Goal: Information Seeking & Learning: Learn about a topic

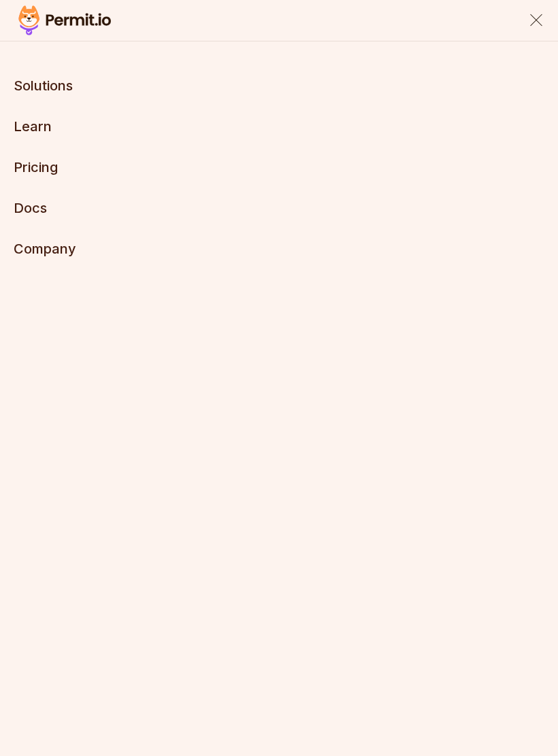
click at [54, 171] on link "Pricing" at bounding box center [36, 167] width 44 height 16
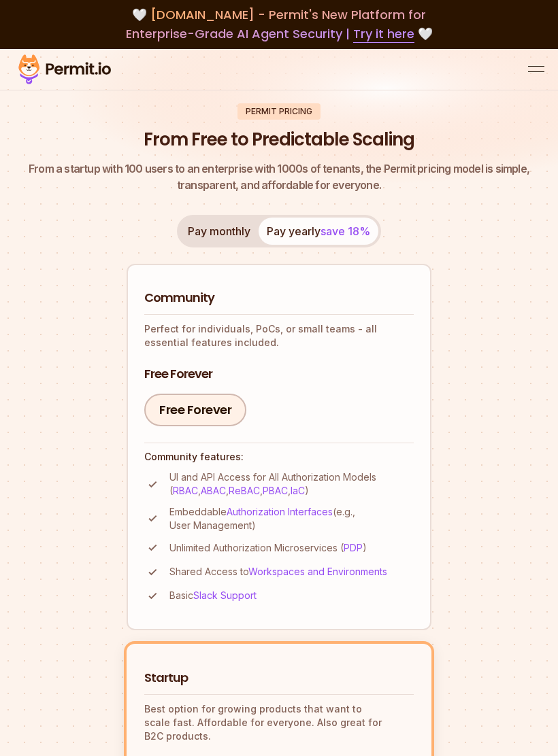
click at [237, 234] on button "Pay monthly" at bounding box center [219, 231] width 79 height 27
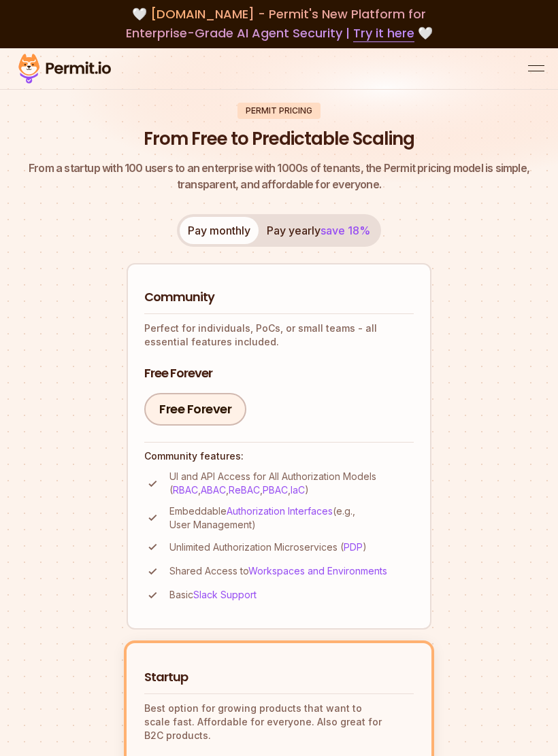
click at [350, 233] on span "save 18%" at bounding box center [345, 231] width 50 height 14
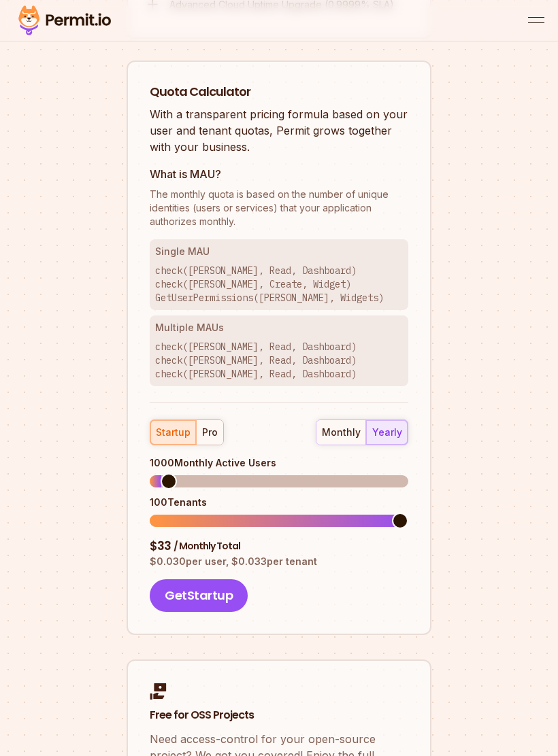
scroll to position [1818, 0]
click at [211, 427] on div "pro" at bounding box center [210, 433] width 16 height 14
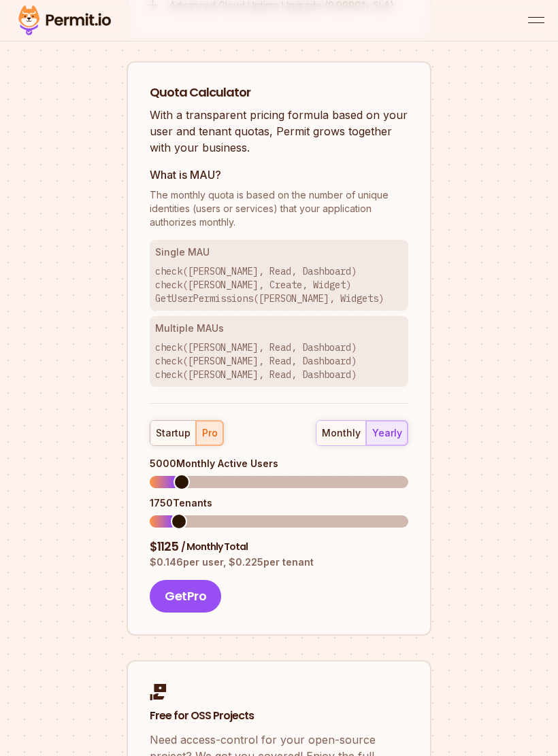
click at [360, 426] on div "monthly" at bounding box center [341, 433] width 39 height 14
click at [394, 426] on div "yearly" at bounding box center [387, 433] width 30 height 14
click at [347, 426] on div "monthly" at bounding box center [341, 433] width 39 height 14
click at [178, 427] on div "startup" at bounding box center [173, 433] width 35 height 14
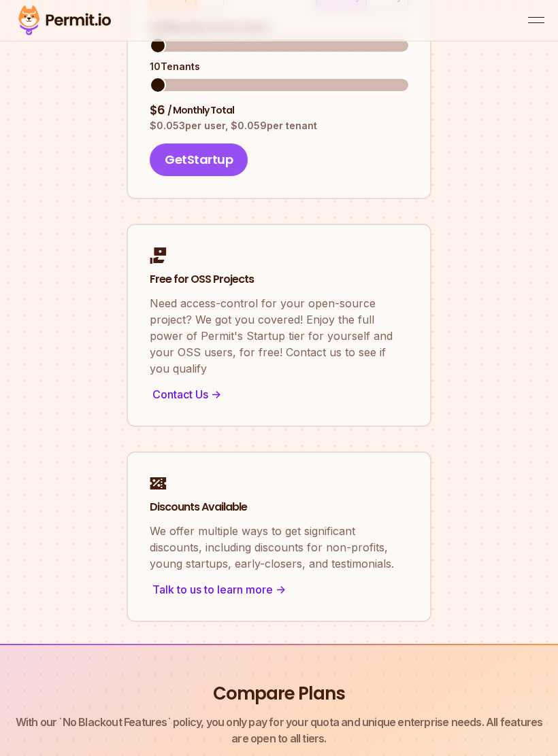
scroll to position [2256, 0]
click at [275, 579] on div "Talk to us to learn more ->" at bounding box center [279, 588] width 258 height 19
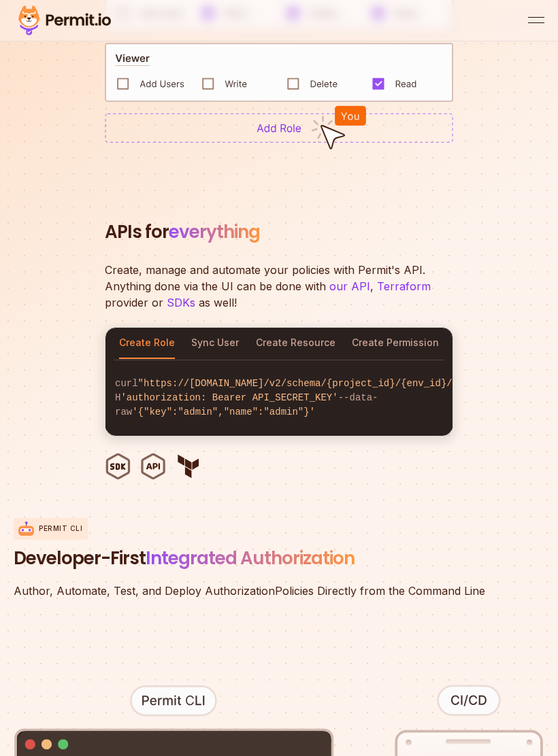
scroll to position [2181, 0]
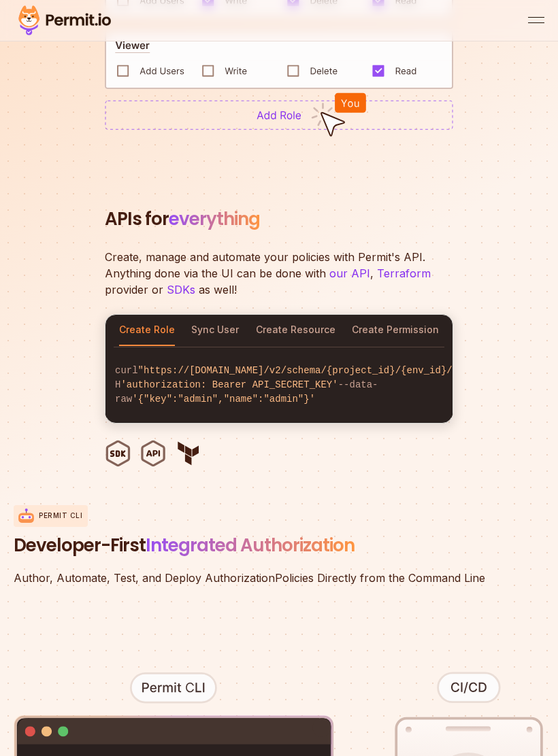
click at [221, 337] on button "Sync User" at bounding box center [215, 330] width 48 height 31
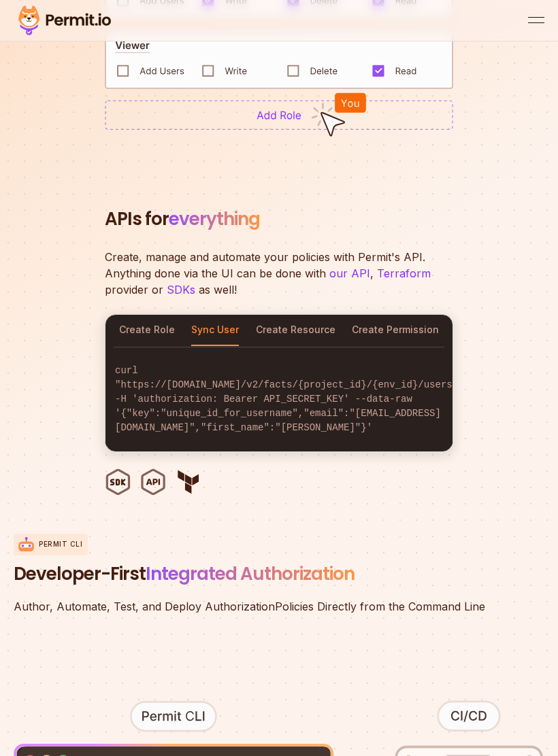
click at [300, 325] on button "Create Resource" at bounding box center [296, 330] width 80 height 31
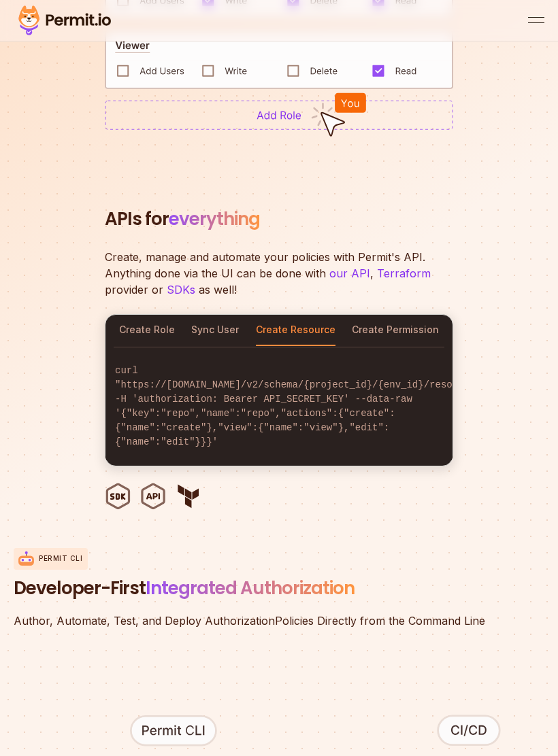
click at [407, 320] on button "Create Permission" at bounding box center [395, 330] width 87 height 31
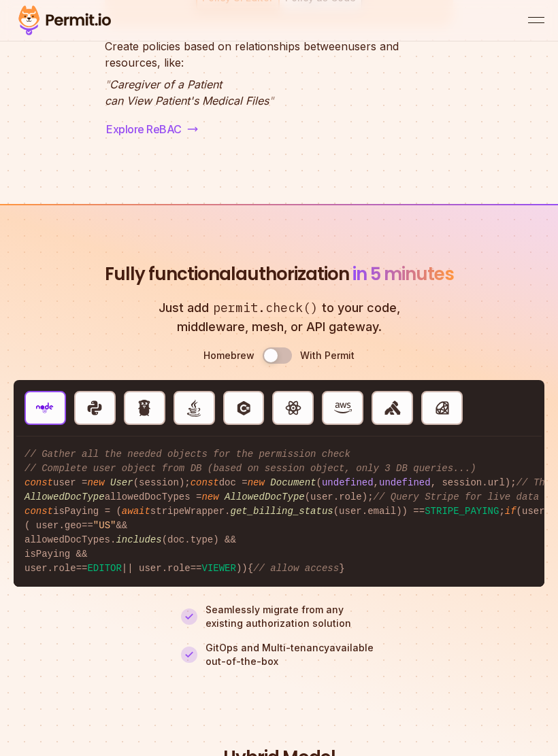
scroll to position [4423, 0]
click at [100, 417] on img "button" at bounding box center [95, 408] width 18 height 18
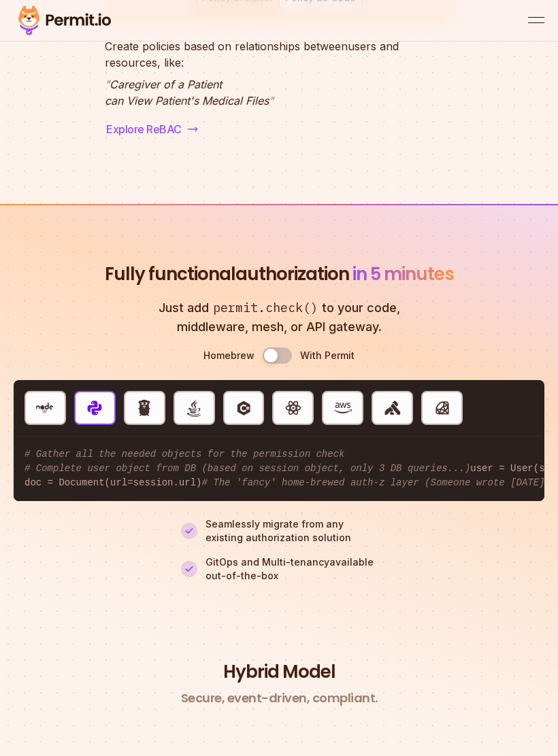
click at [282, 364] on button "Use setting" at bounding box center [276, 355] width 29 height 16
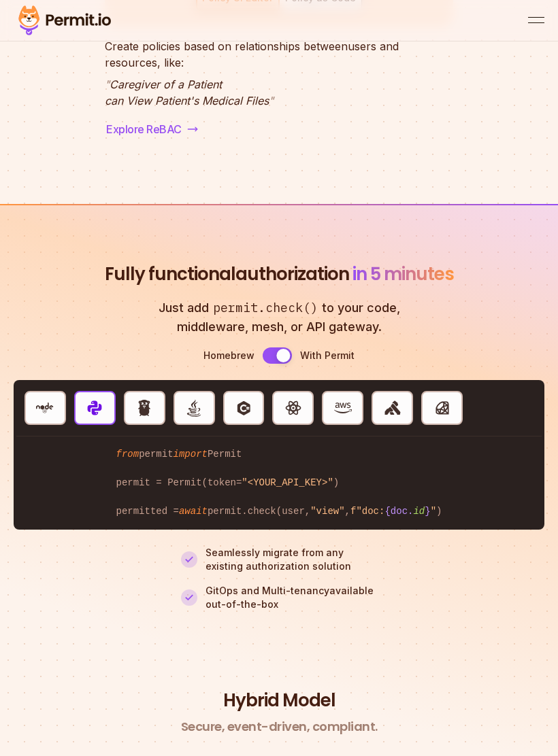
click at [267, 364] on button "Use setting" at bounding box center [276, 355] width 29 height 16
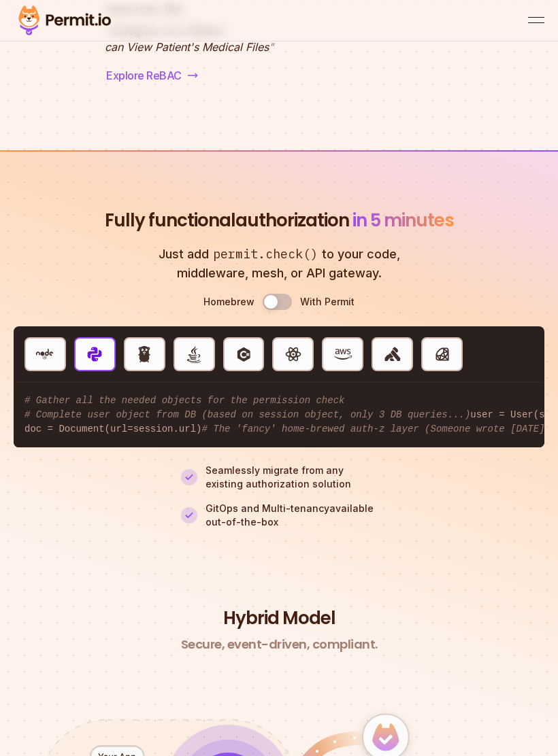
scroll to position [4493, 0]
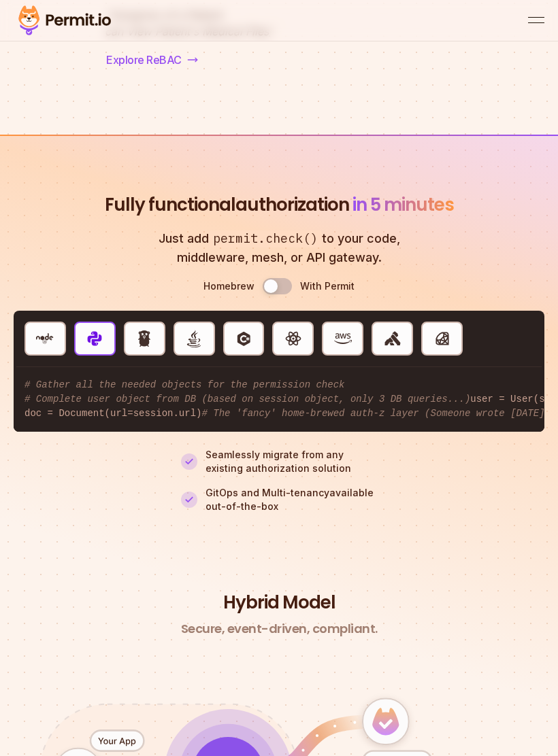
click at [288, 294] on button "Use setting" at bounding box center [276, 286] width 29 height 16
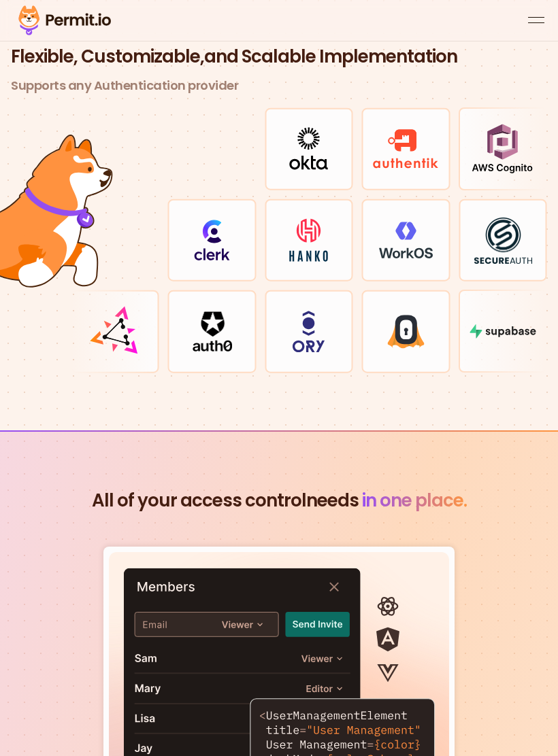
scroll to position [5827, 0]
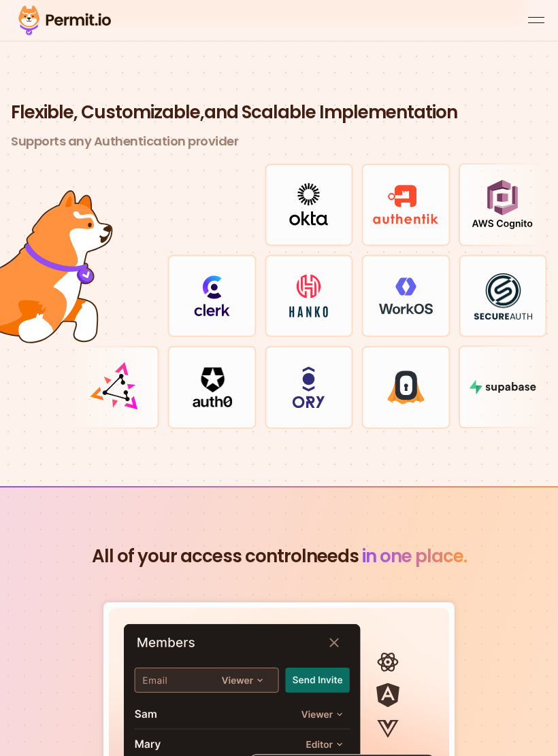
click at [538, 21] on button "open menu" at bounding box center [536, 20] width 16 height 16
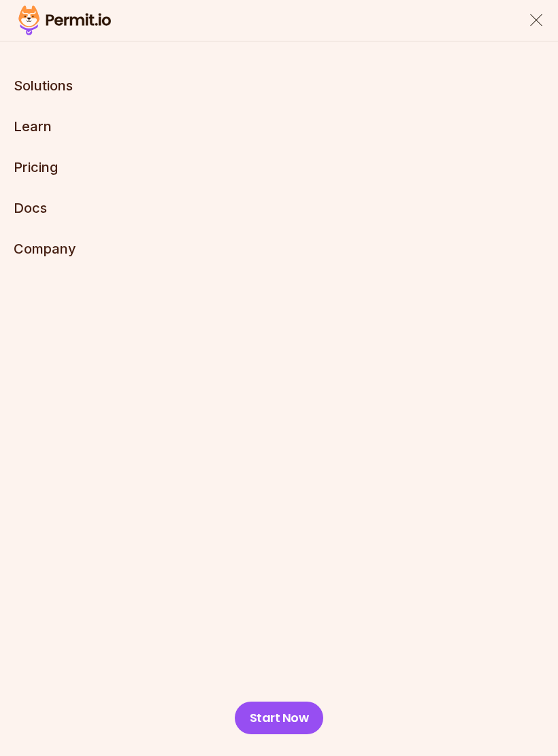
click at [65, 91] on button "Solutions" at bounding box center [43, 85] width 59 height 19
